Goal: Check status

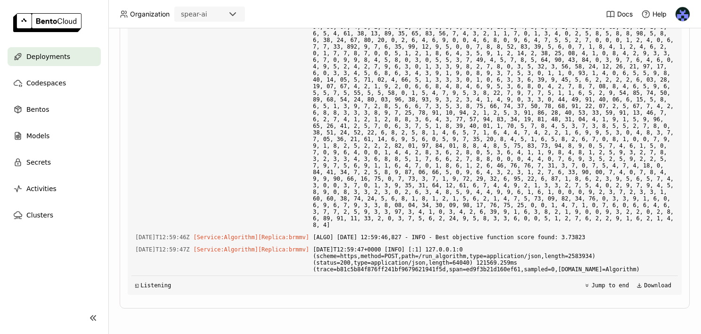
scroll to position [20208, 0]
drag, startPoint x: 470, startPoint y: 148, endPoint x: 324, endPoint y: 143, distance: 145.7
copy div "[ALGO] [DATE] 12:59:46,813 - INFO - Running... 120.4 sec - 227 iter - |||||||||…"
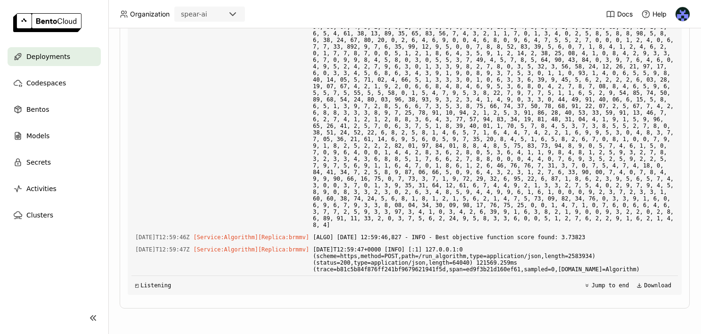
drag, startPoint x: 497, startPoint y: 143, endPoint x: 463, endPoint y: 142, distance: 33.5
copy span "Running..."
drag, startPoint x: 467, startPoint y: 150, endPoint x: 332, endPoint y: 138, distance: 134.9
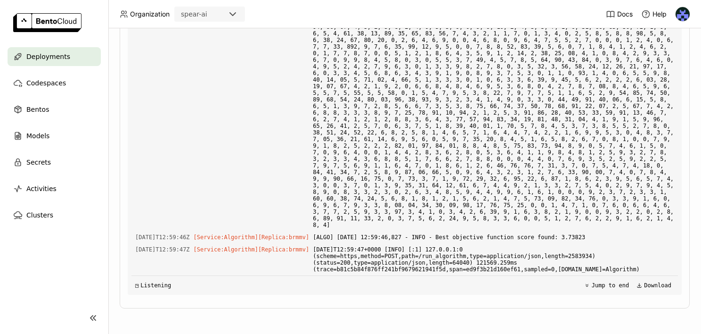
copy span "[ALGO] [DATE] 12:59:46,813 - INFO - Running... 120.4 sec - 227 iter - |||||||||…"
